Goal: Communication & Community: Answer question/provide support

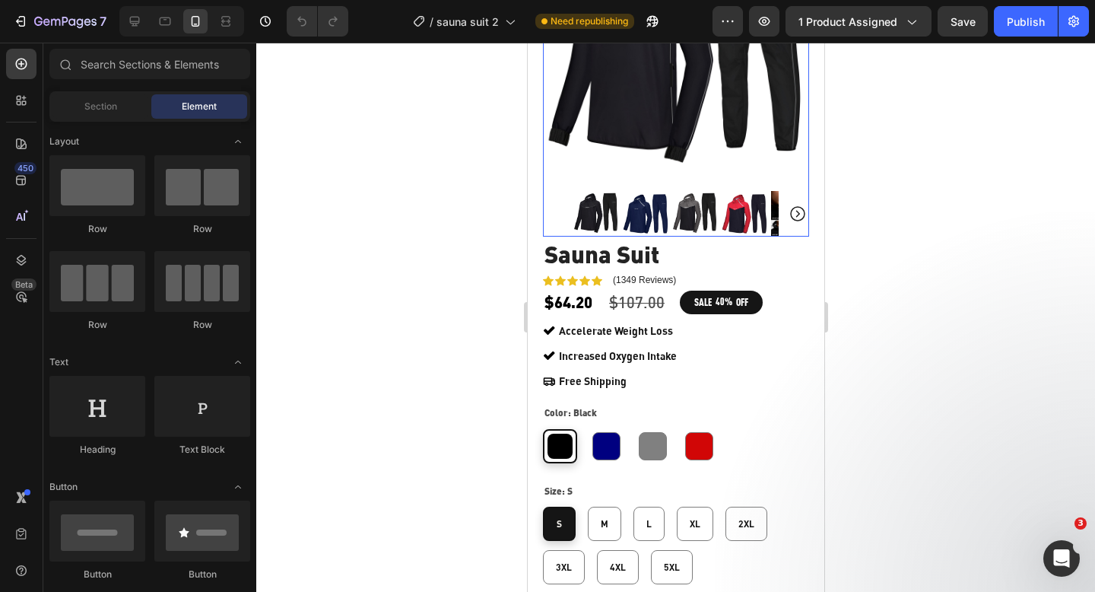
scroll to position [461, 0]
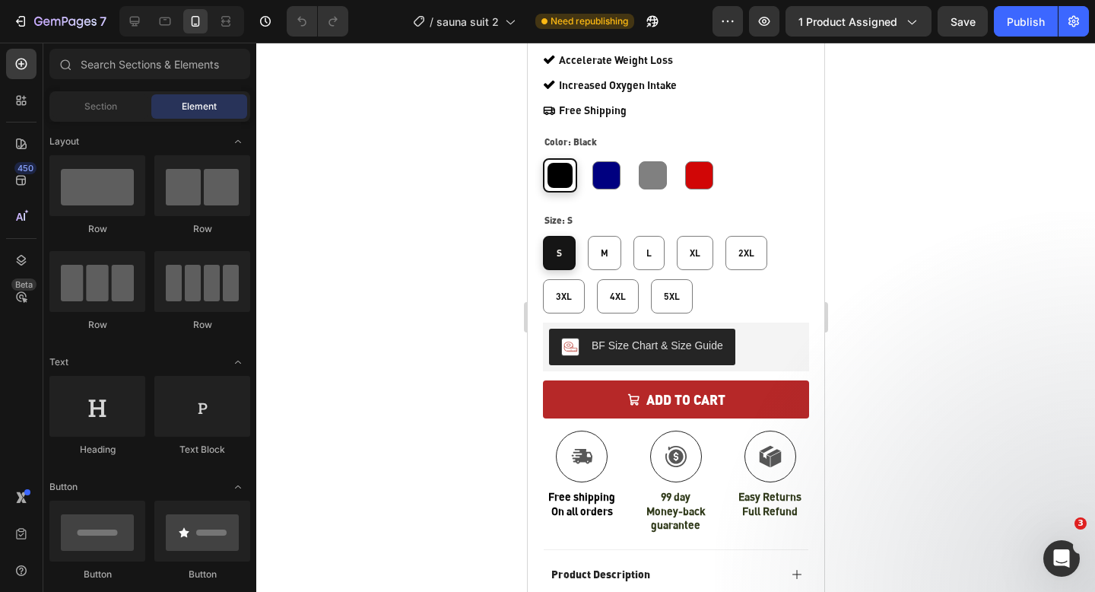
click at [1025, 40] on div "7 Version history / sauna suit 2 Need republishing Preview 1 product assigned S…" at bounding box center [547, 21] width 1095 height 43
click at [1019, 26] on div "Publish" at bounding box center [1026, 22] width 38 height 16
click at [1060, 543] on div "Open Intercom Messenger" at bounding box center [1059, 556] width 50 height 50
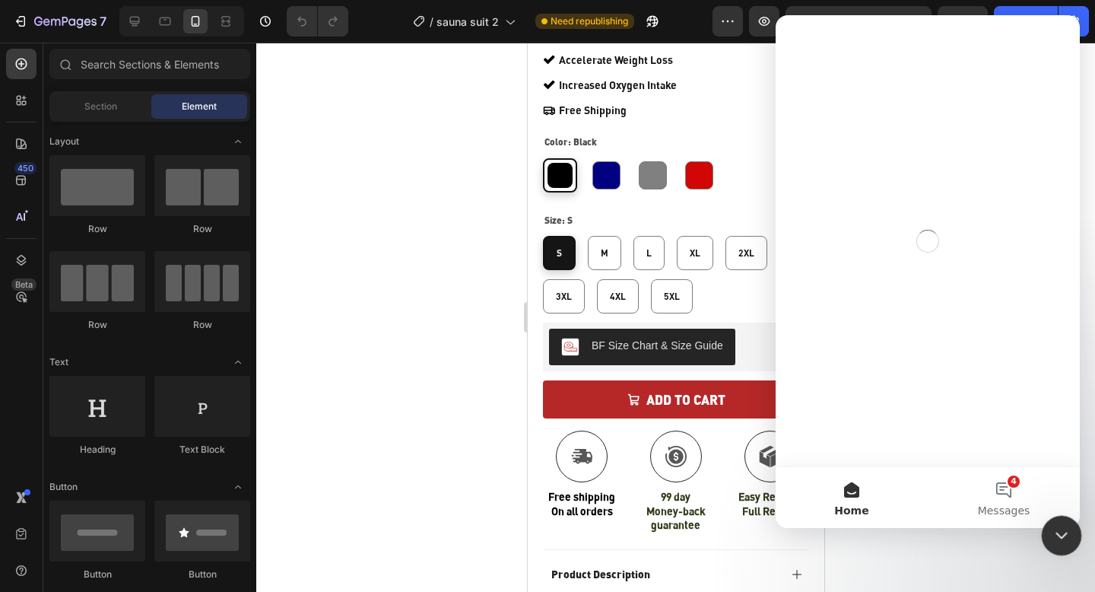
scroll to position [0, 0]
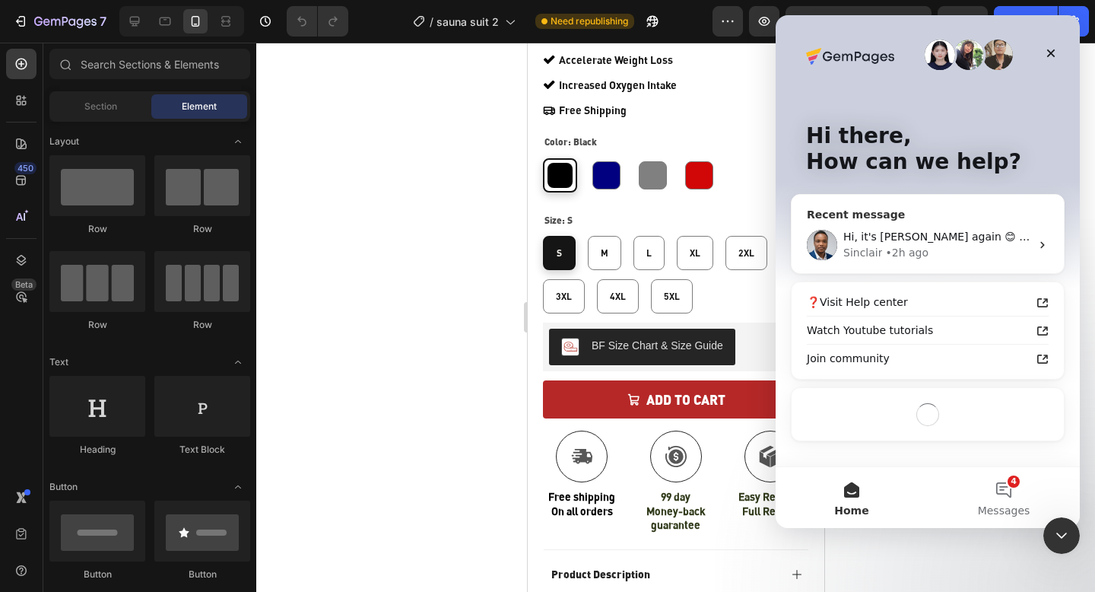
click at [911, 259] on div "• 2h ago" at bounding box center [906, 253] width 43 height 16
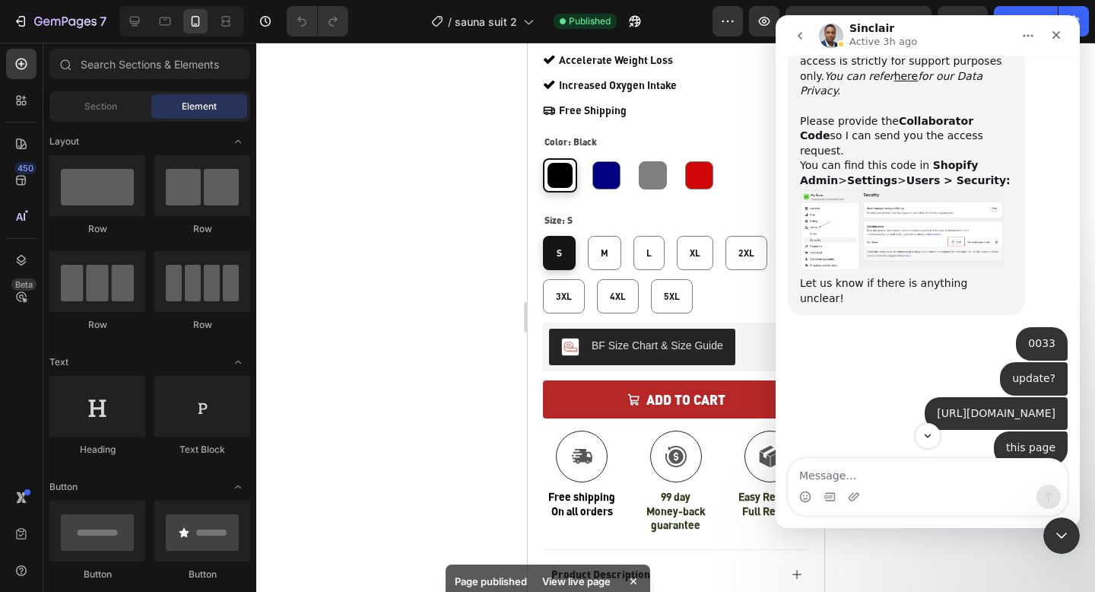
scroll to position [774, 0]
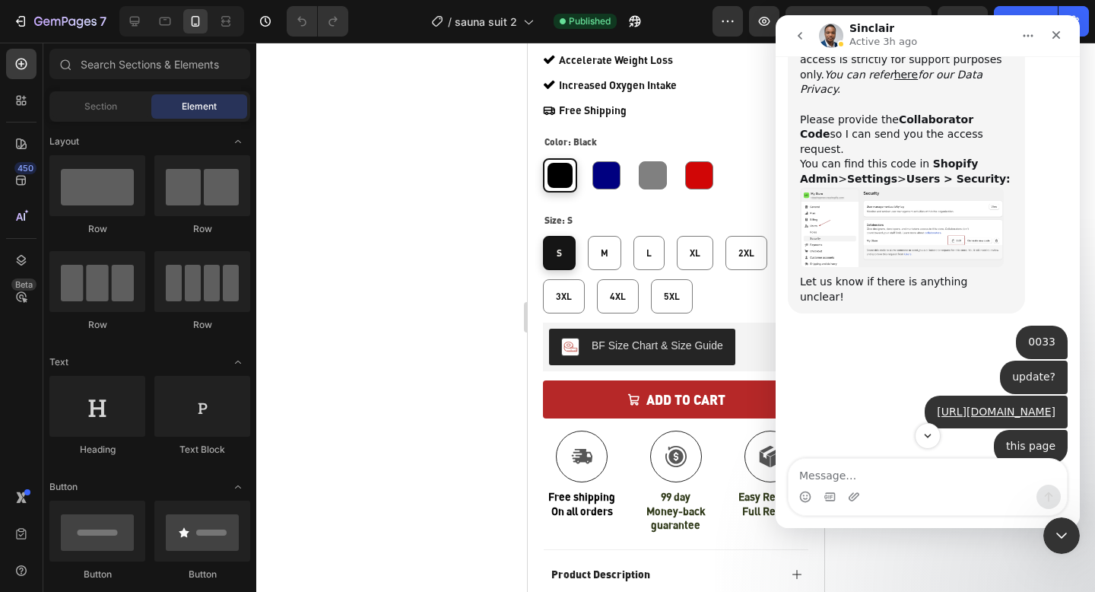
click at [1047, 335] on div "0033" at bounding box center [1041, 342] width 27 height 15
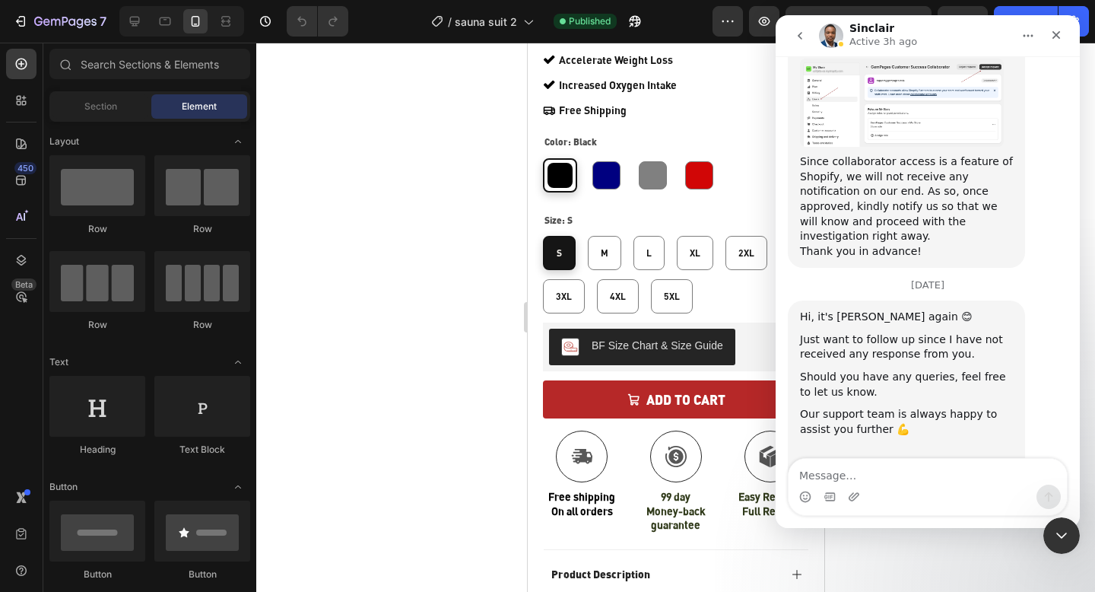
scroll to position [1282, 0]
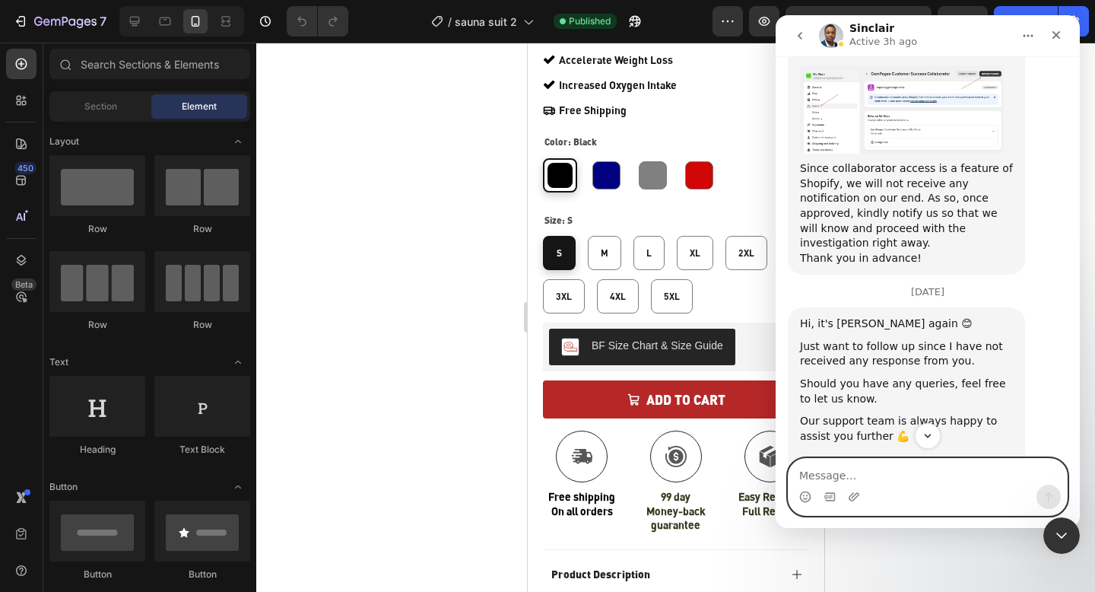
click at [911, 473] on textarea "Message…" at bounding box center [928, 472] width 278 height 26
type textarea "xg"
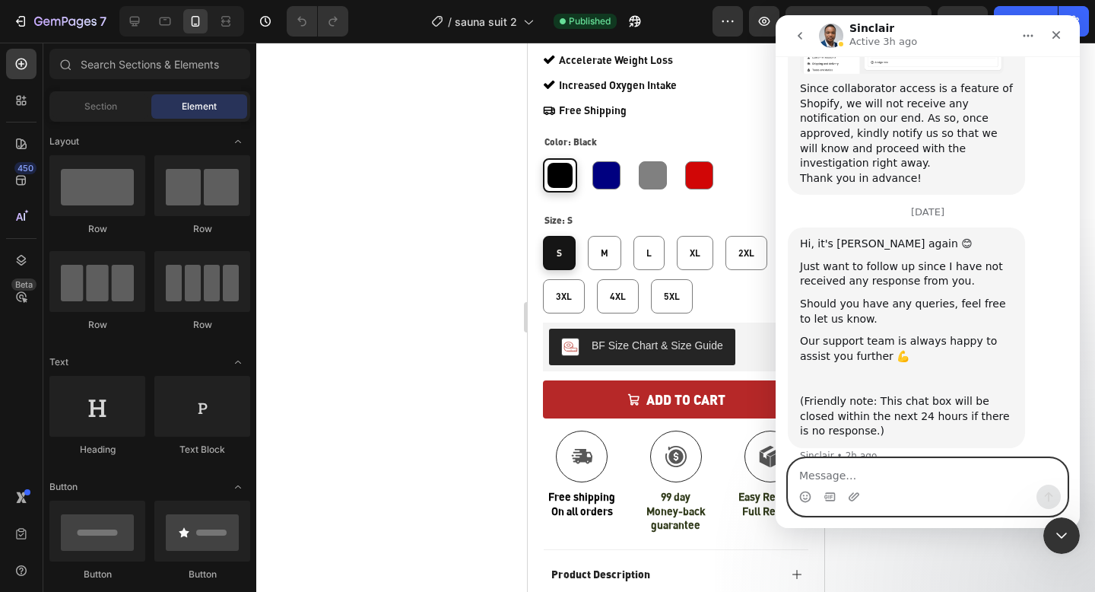
scroll to position [1369, 0]
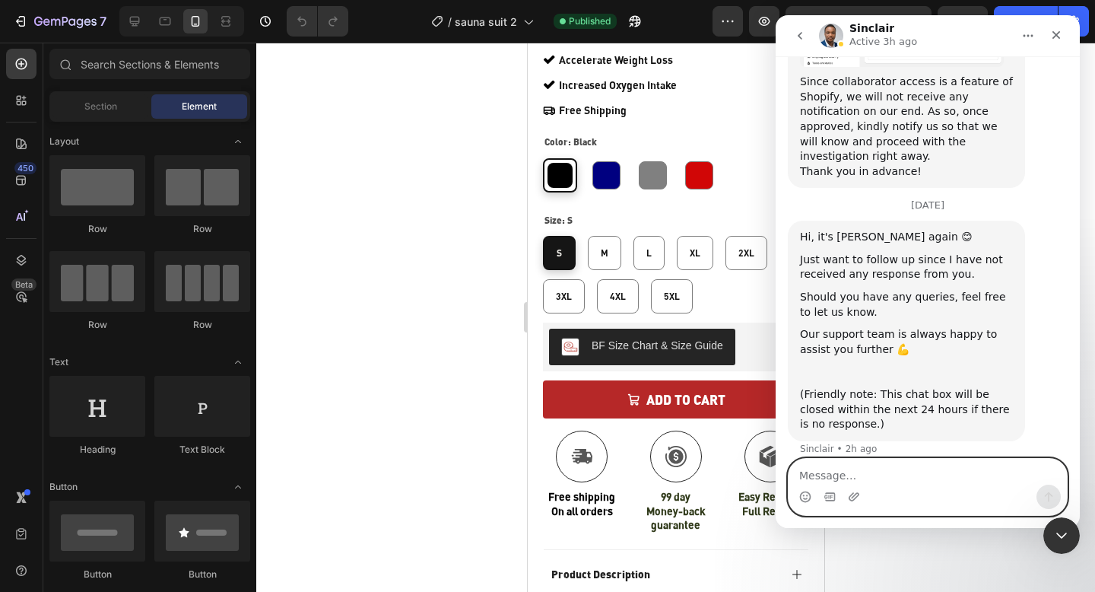
click at [911, 473] on textarea "Message…" at bounding box center [928, 472] width 278 height 26
type textarea "i sent it before??"
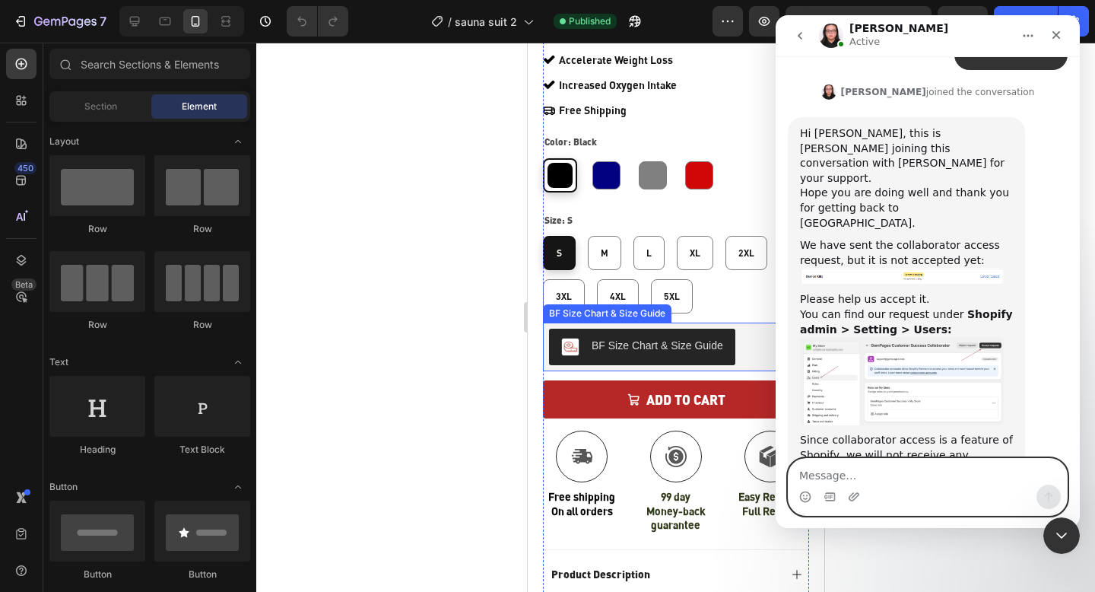
scroll to position [1821, 0]
click at [852, 478] on textarea "Message…" at bounding box center [928, 472] width 278 height 26
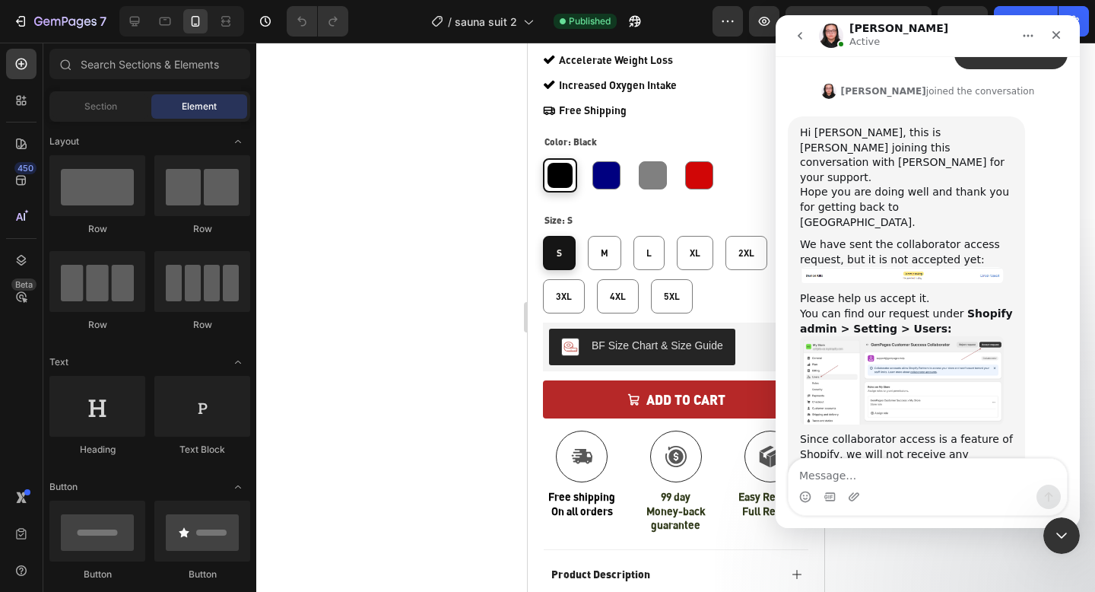
click at [497, 177] on div at bounding box center [675, 317] width 839 height 549
